Goal: Book appointment/travel/reservation

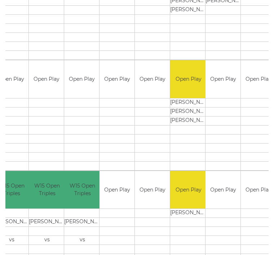
scroll to position [0, 146]
click at [90, 229] on td at bounding box center [82, 231] width 36 height 9
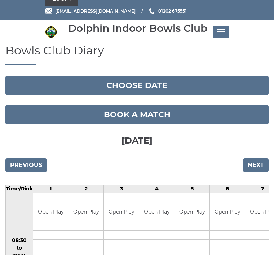
scroll to position [13, 0]
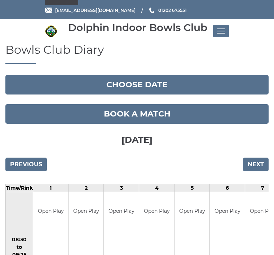
click at [20, 168] on input "Previous" at bounding box center [25, 165] width 41 height 14
click at [17, 168] on input "Previous" at bounding box center [25, 165] width 41 height 14
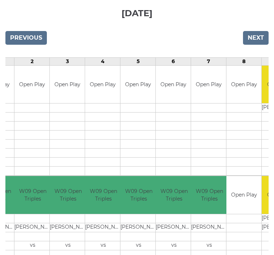
scroll to position [138, 0]
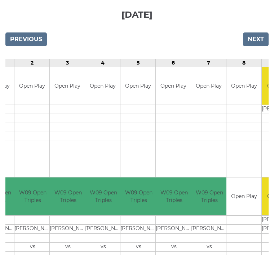
click at [20, 45] on input "Previous" at bounding box center [25, 39] width 41 height 14
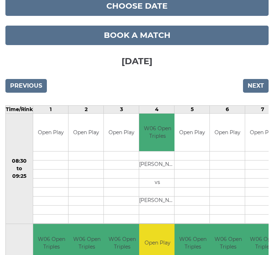
scroll to position [89, 0]
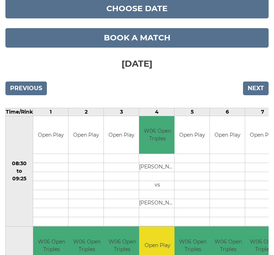
click at [20, 87] on input "Previous" at bounding box center [25, 88] width 41 height 14
click at [21, 89] on input "Previous" at bounding box center [25, 88] width 41 height 14
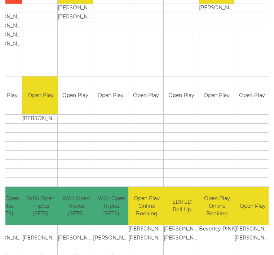
scroll to position [677, 0]
